Goal: Information Seeking & Learning: Learn about a topic

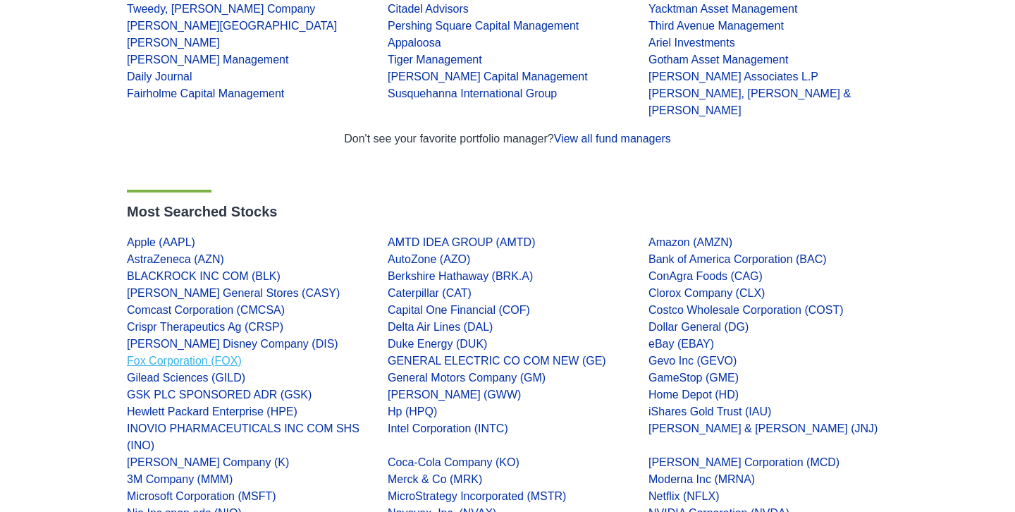
scroll to position [329, 0]
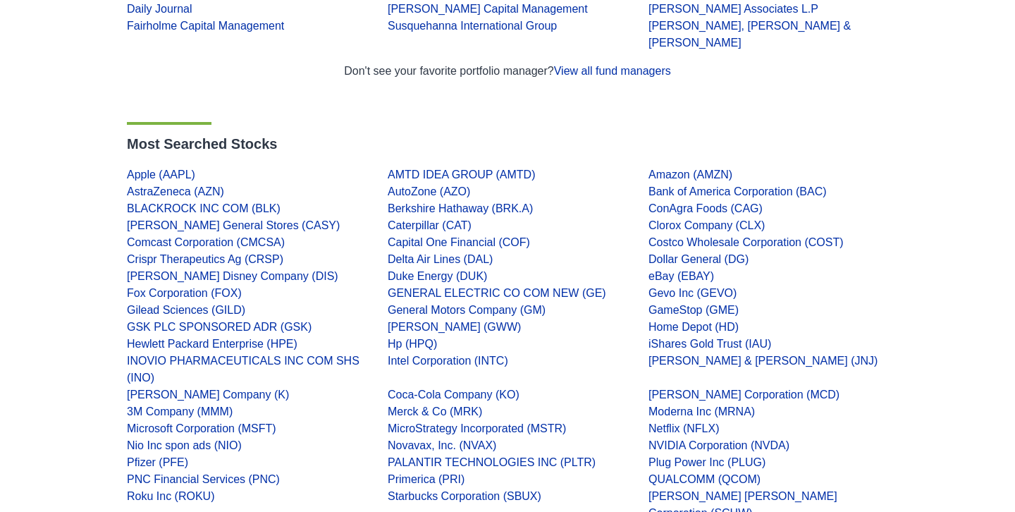
click at [145, 166] on div "Apple (AAPL)" at bounding box center [246, 174] width 261 height 17
click at [144, 169] on link "Apple (AAPL)" at bounding box center [161, 175] width 68 height 12
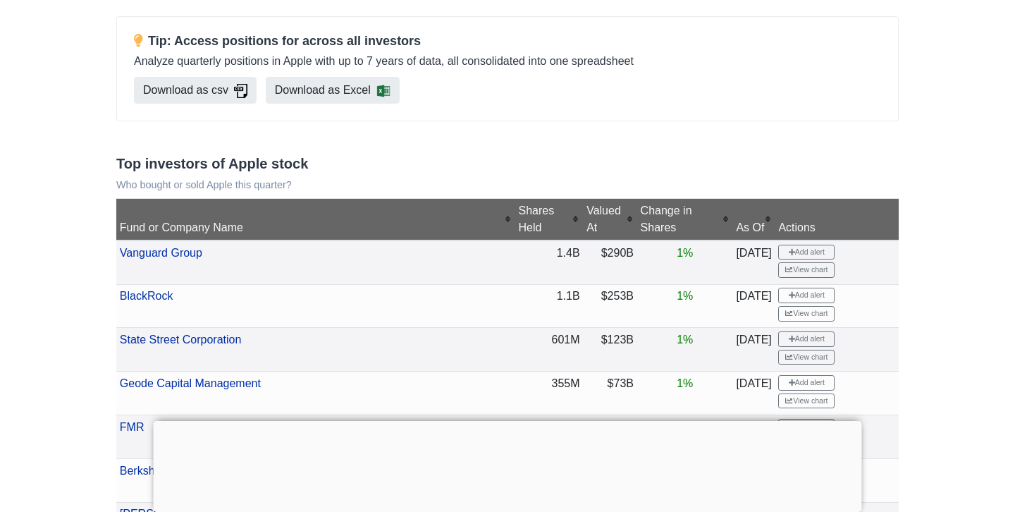
scroll to position [429, 0]
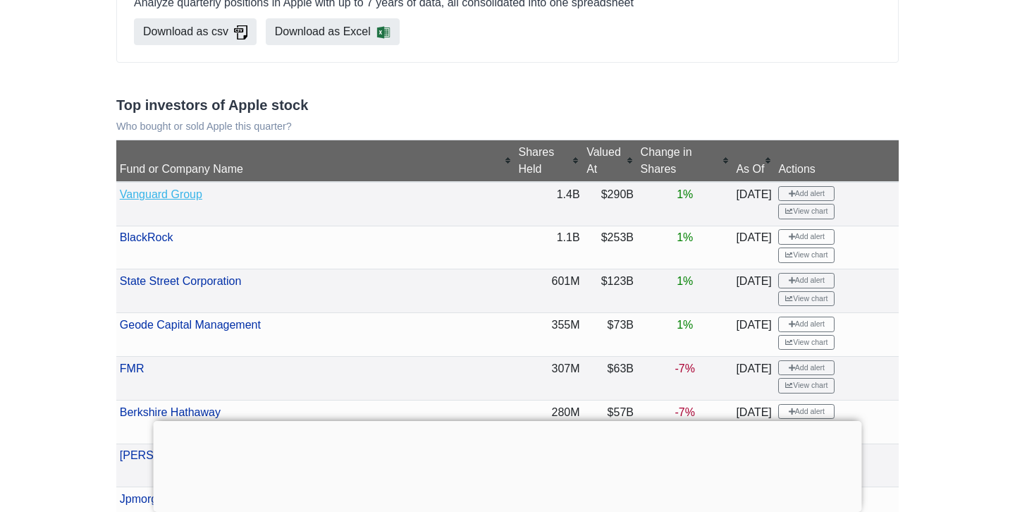
click at [164, 188] on link "Vanguard Group" at bounding box center [161, 194] width 83 height 12
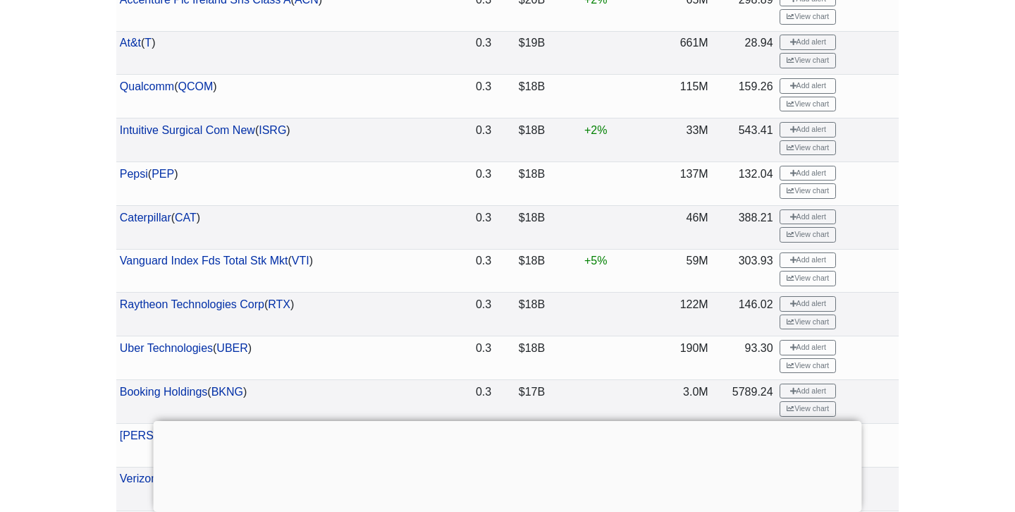
scroll to position [2874, 0]
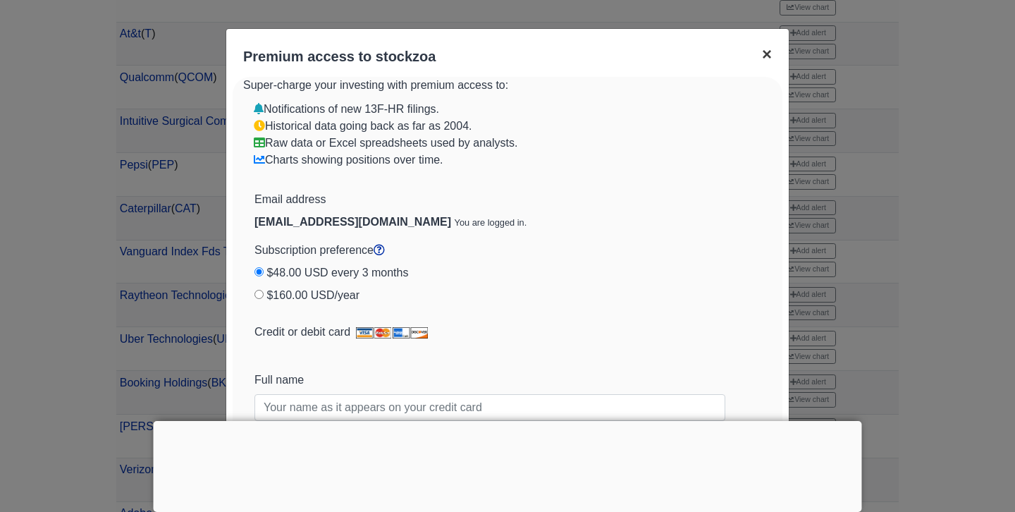
click at [763, 52] on span "×" at bounding box center [767, 53] width 10 height 19
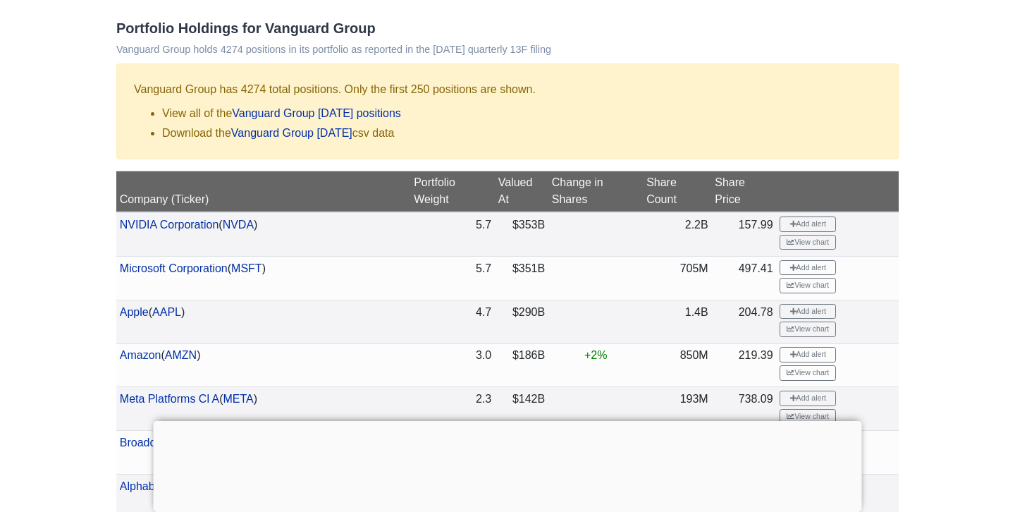
scroll to position [689, 0]
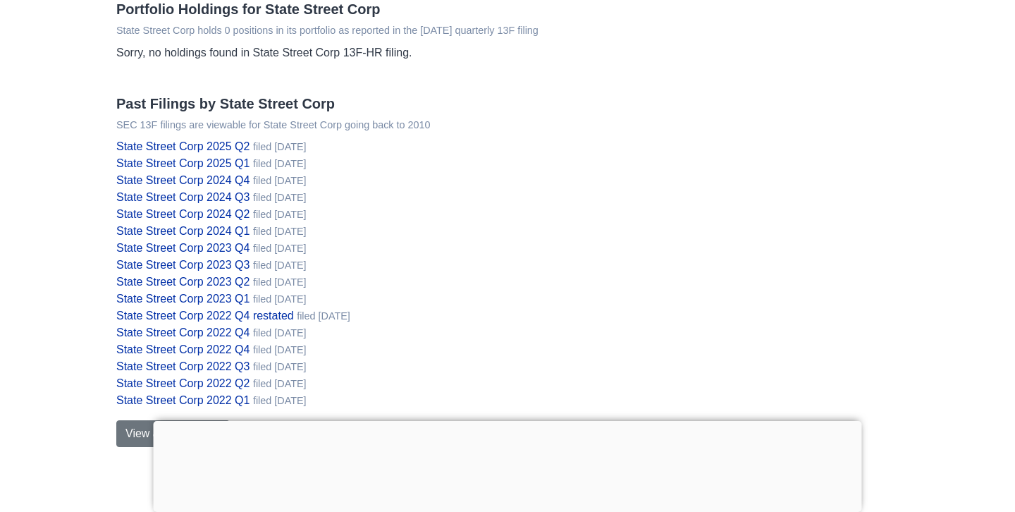
scroll to position [383, 0]
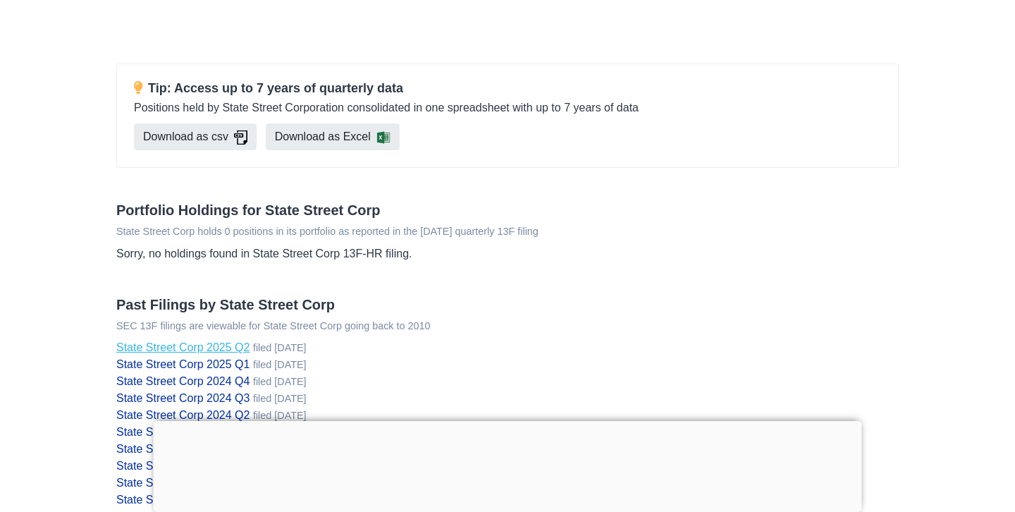
click at [191, 348] on link "State Street Corp 2025 Q2" at bounding box center [182, 347] width 133 height 12
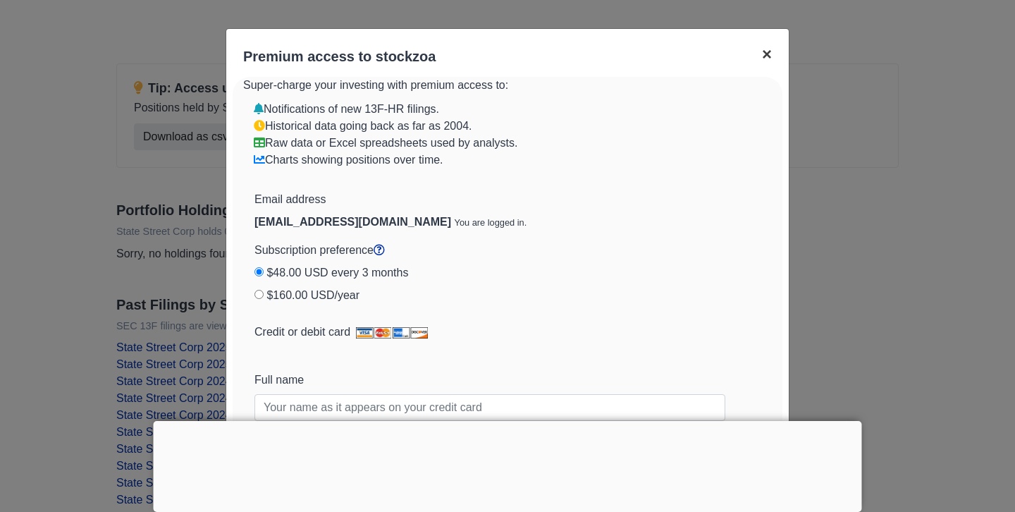
click at [768, 55] on span "×" at bounding box center [767, 53] width 10 height 19
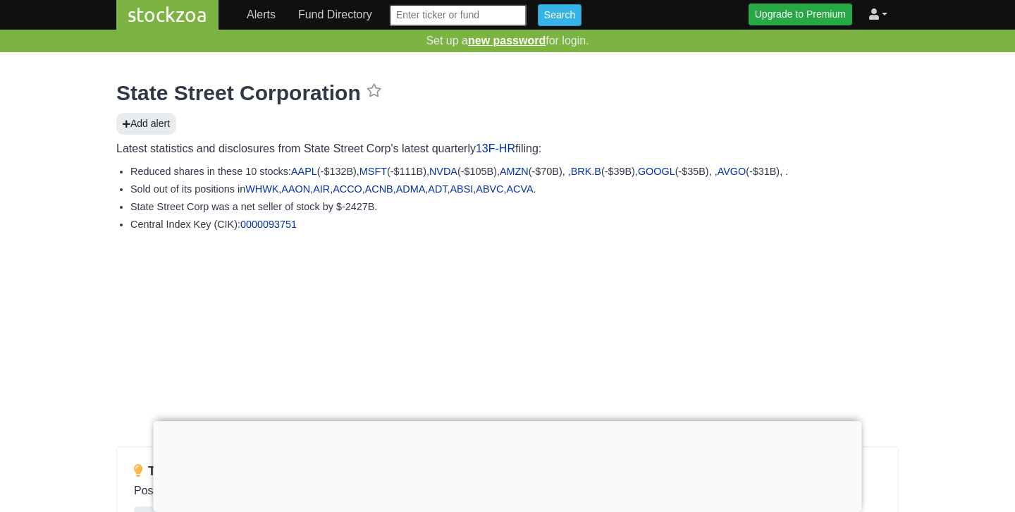
scroll to position [-1, 0]
